Goal: Task Accomplishment & Management: Use online tool/utility

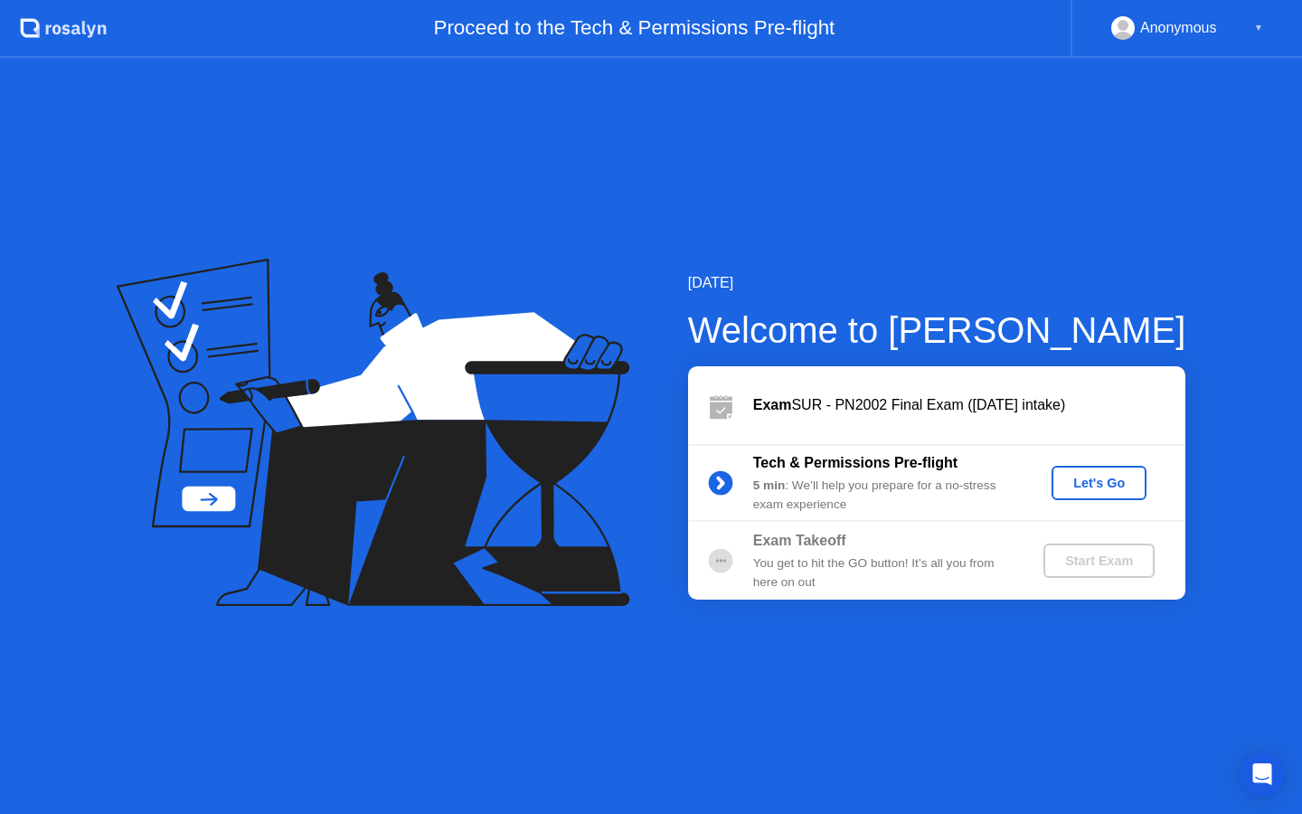
click at [1112, 482] on div "Let's Go" at bounding box center [1099, 482] width 80 height 14
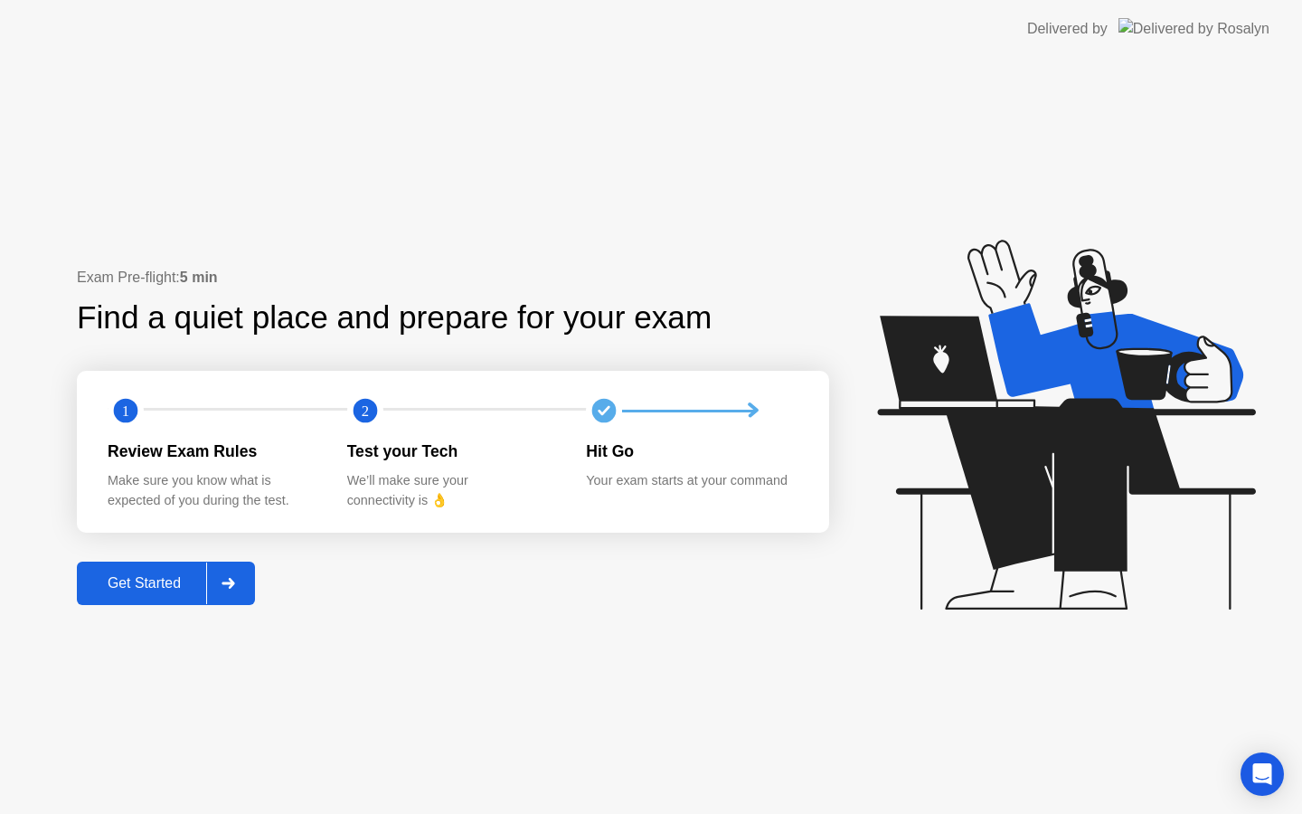
click at [161, 580] on div "Get Started" at bounding box center [144, 583] width 124 height 16
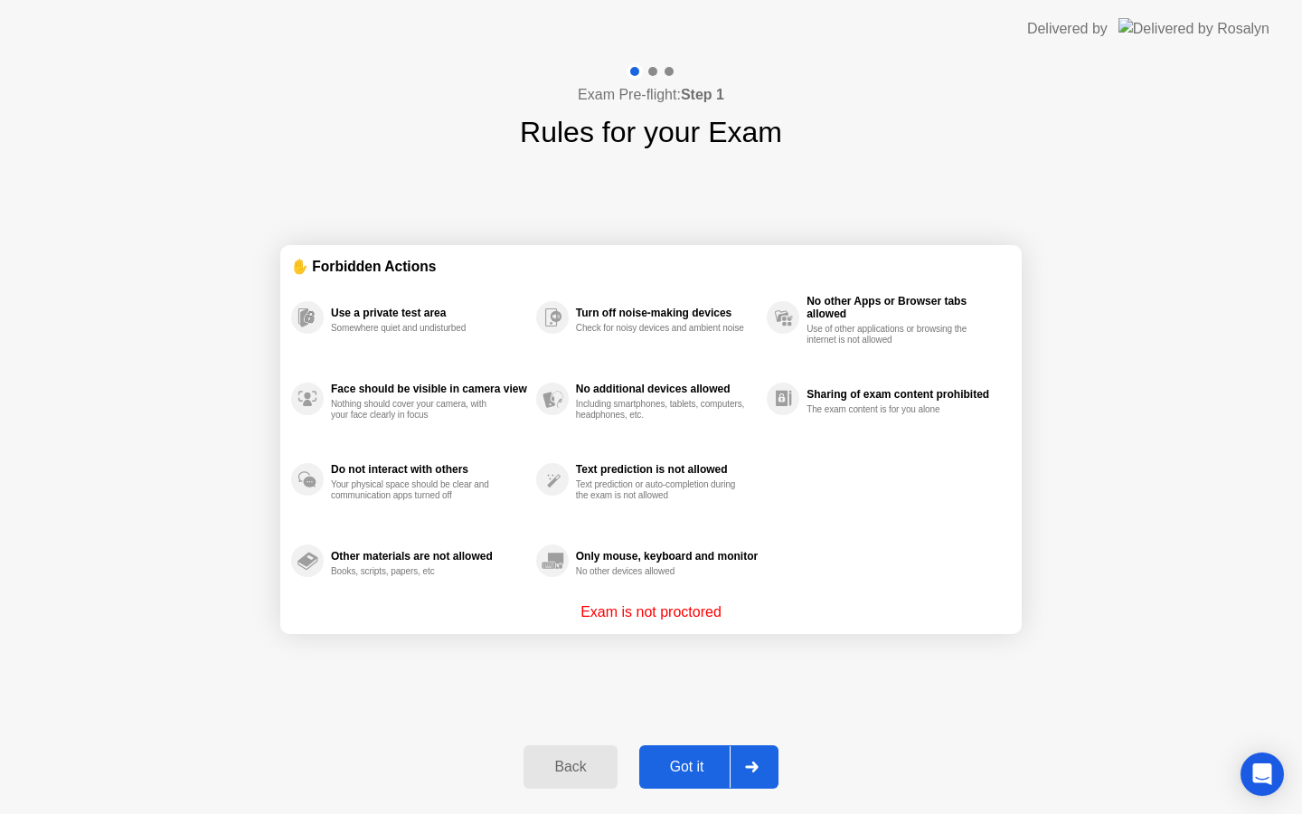
click at [673, 767] on div "Got it" at bounding box center [687, 766] width 85 height 16
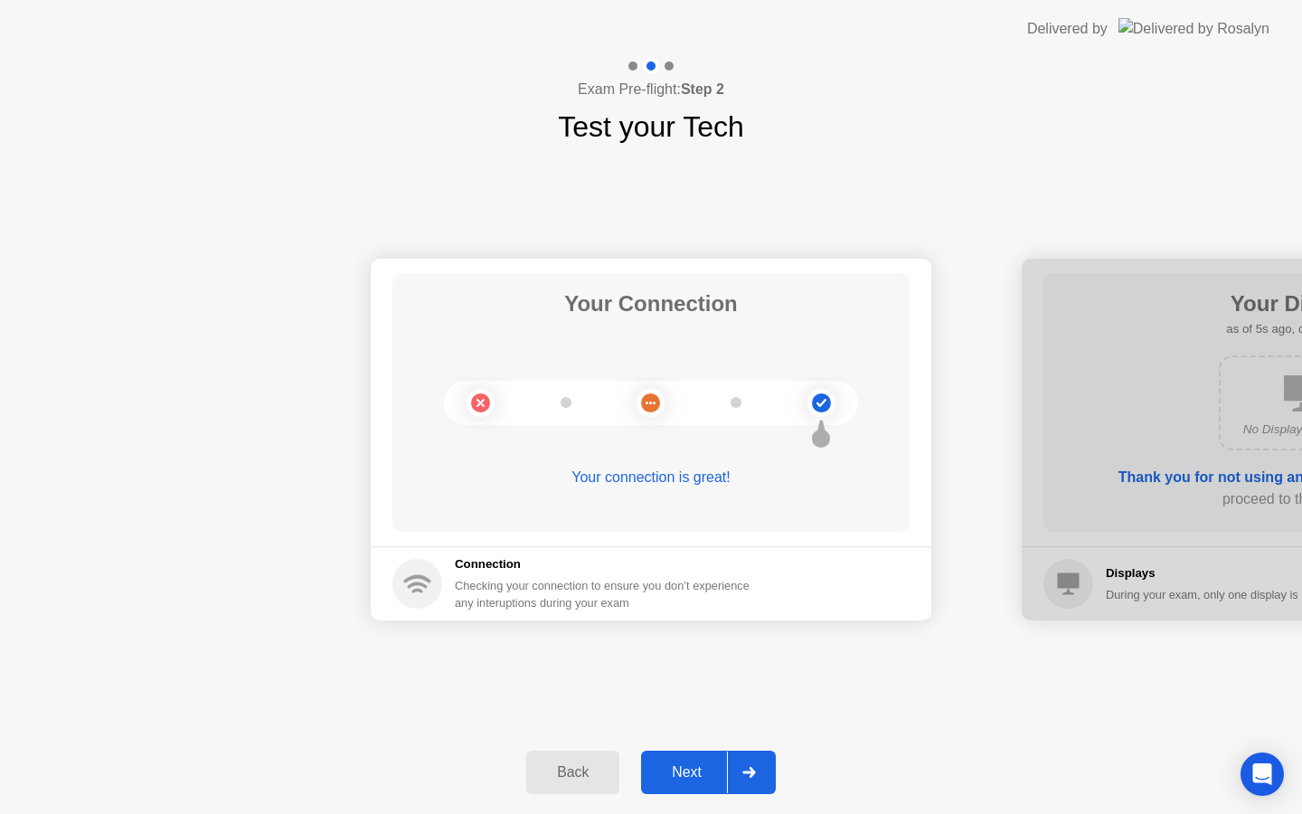
click at [692, 767] on div "Next" at bounding box center [686, 772] width 80 height 16
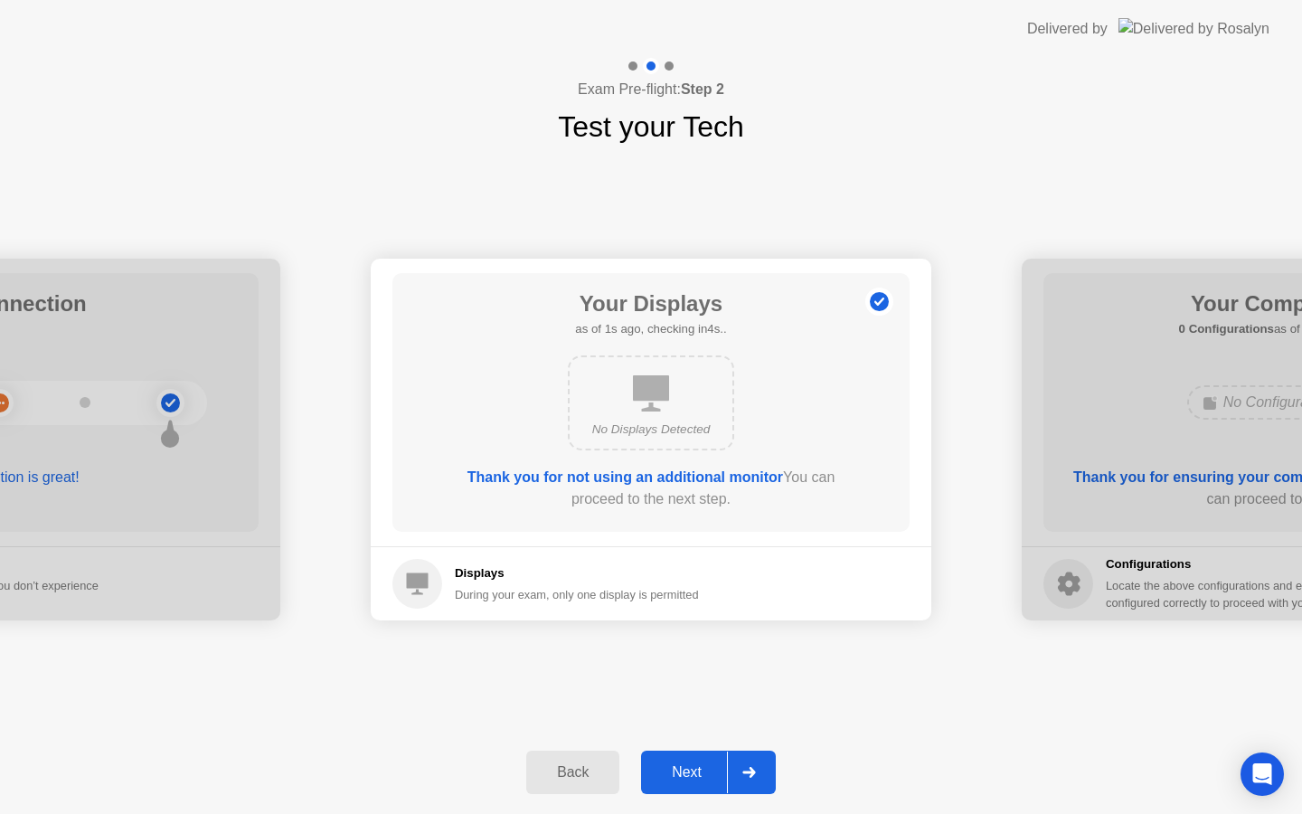
click at [692, 767] on div "Next" at bounding box center [686, 772] width 80 height 16
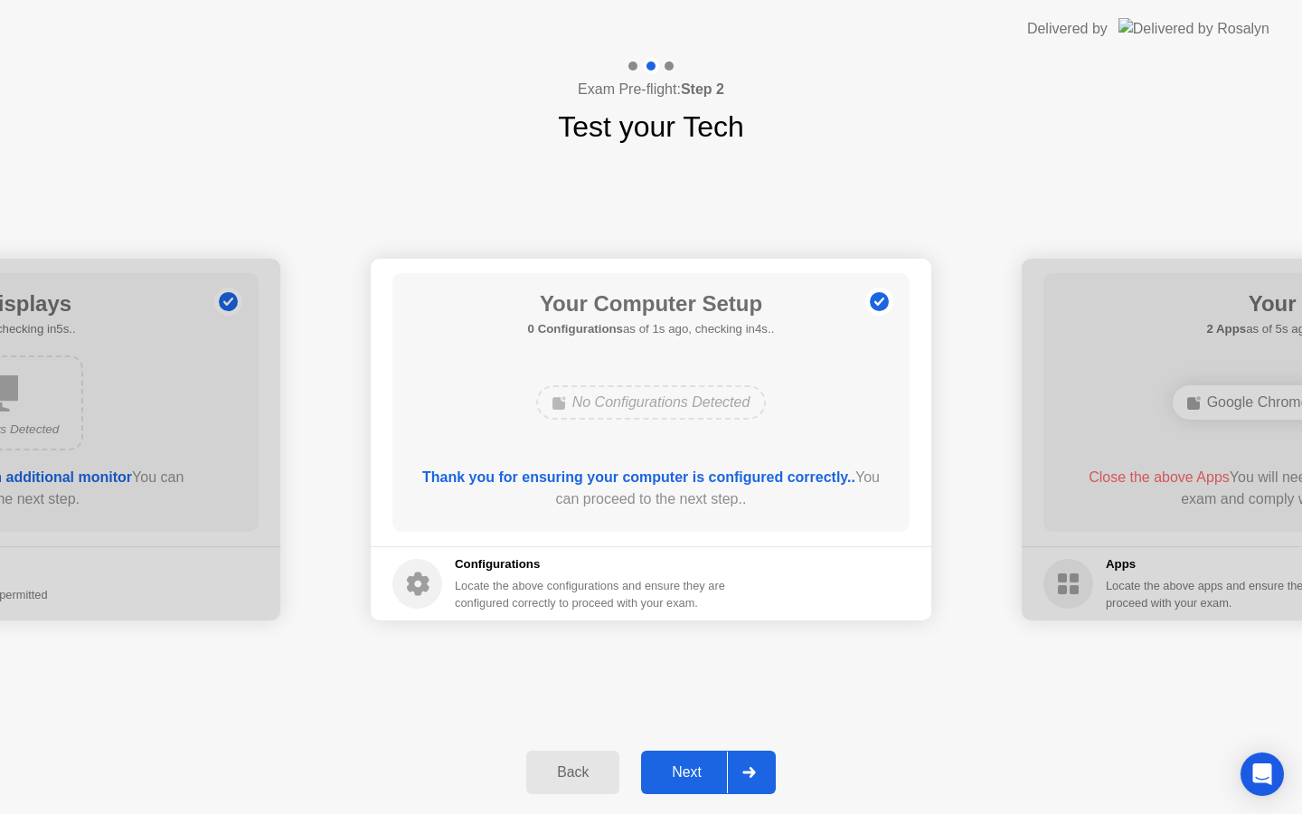
click at [692, 767] on div "Next" at bounding box center [686, 772] width 80 height 16
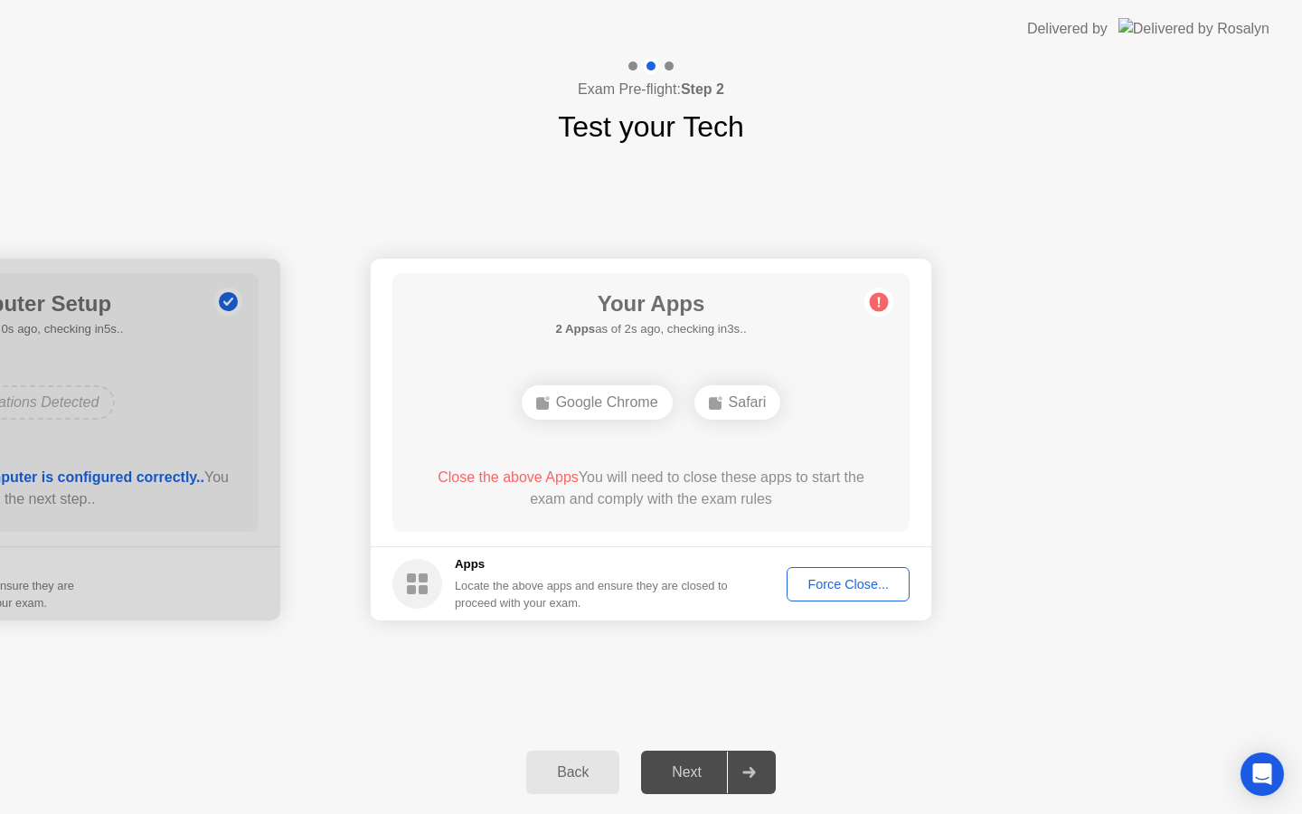
click at [842, 583] on div "Force Close..." at bounding box center [848, 584] width 110 height 14
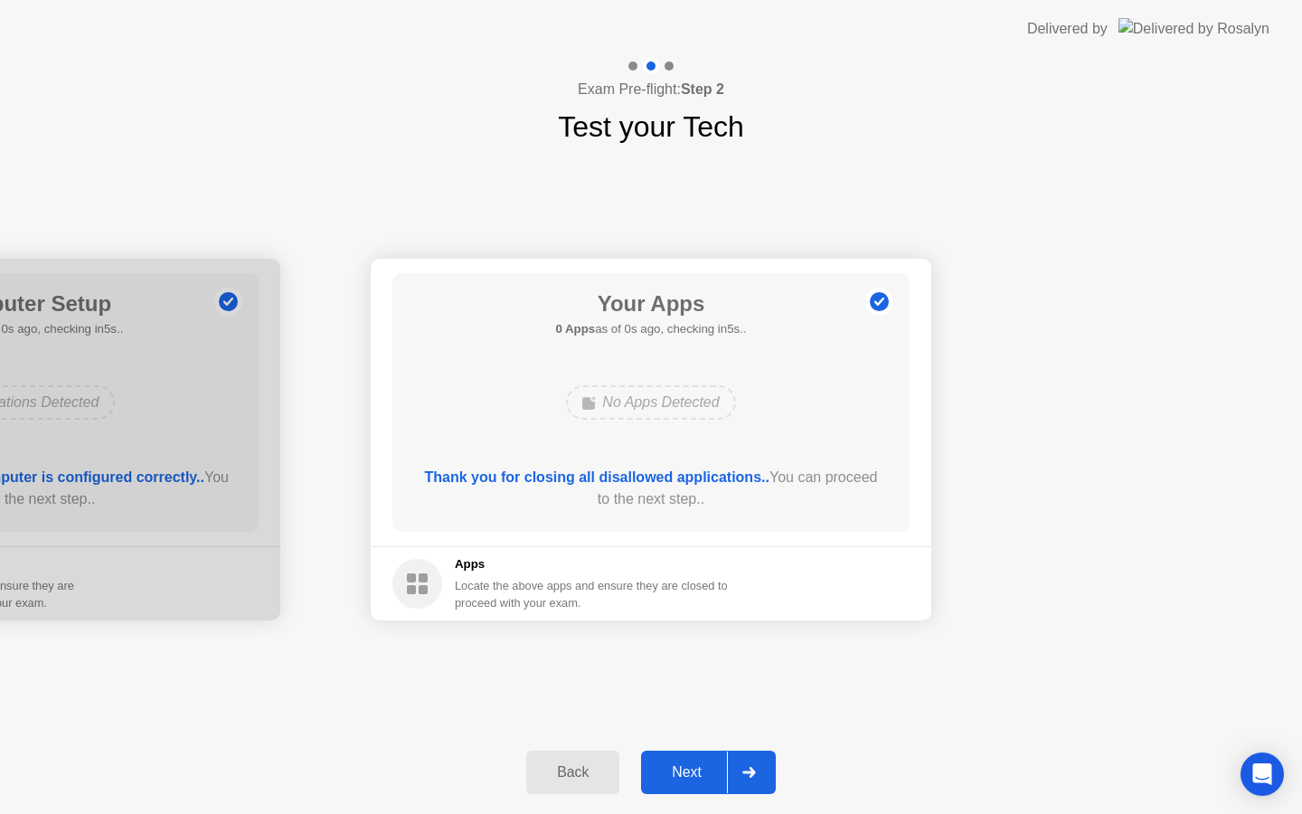
click at [695, 769] on div "Next" at bounding box center [686, 772] width 80 height 16
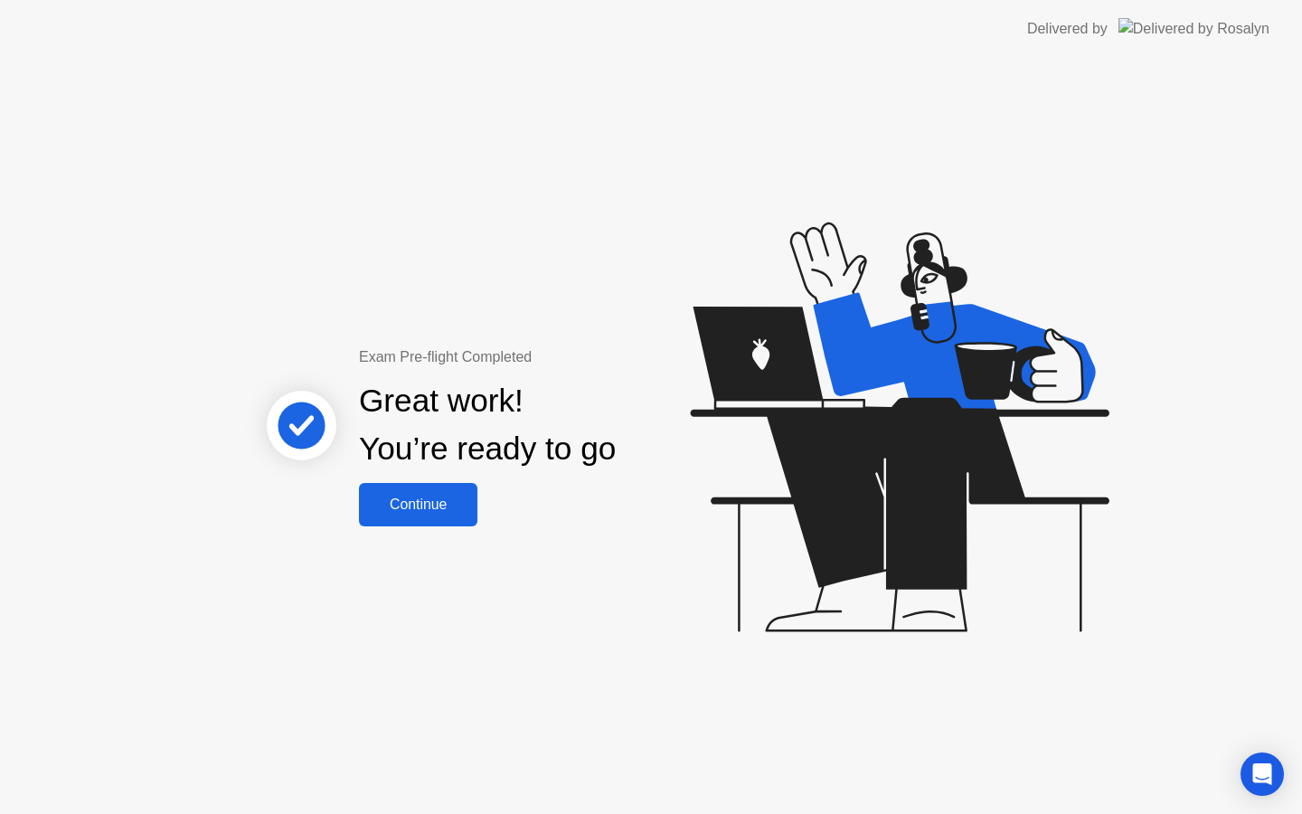
click at [416, 504] on div "Continue" at bounding box center [418, 504] width 108 height 16
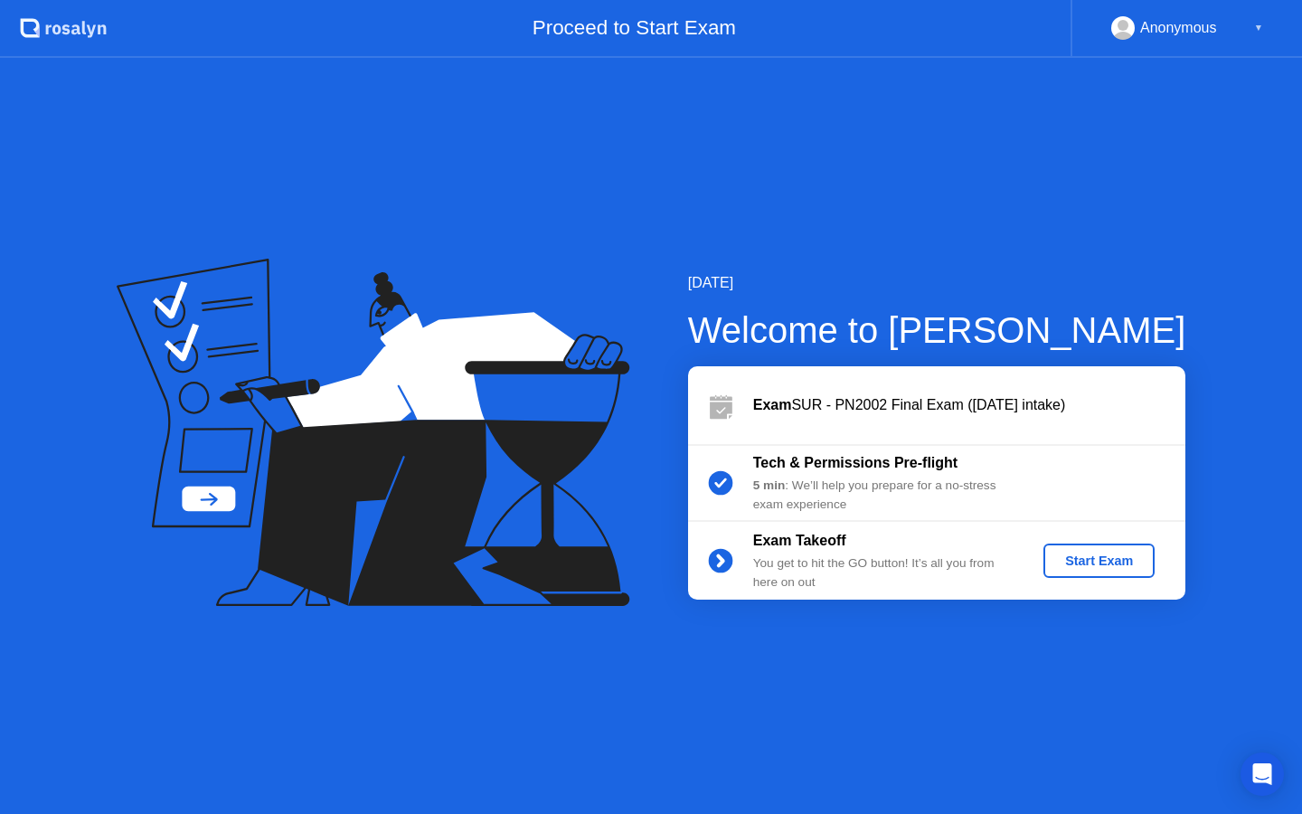
click at [1093, 558] on div "Start Exam" at bounding box center [1098, 560] width 97 height 14
